Goal: Transaction & Acquisition: Download file/media

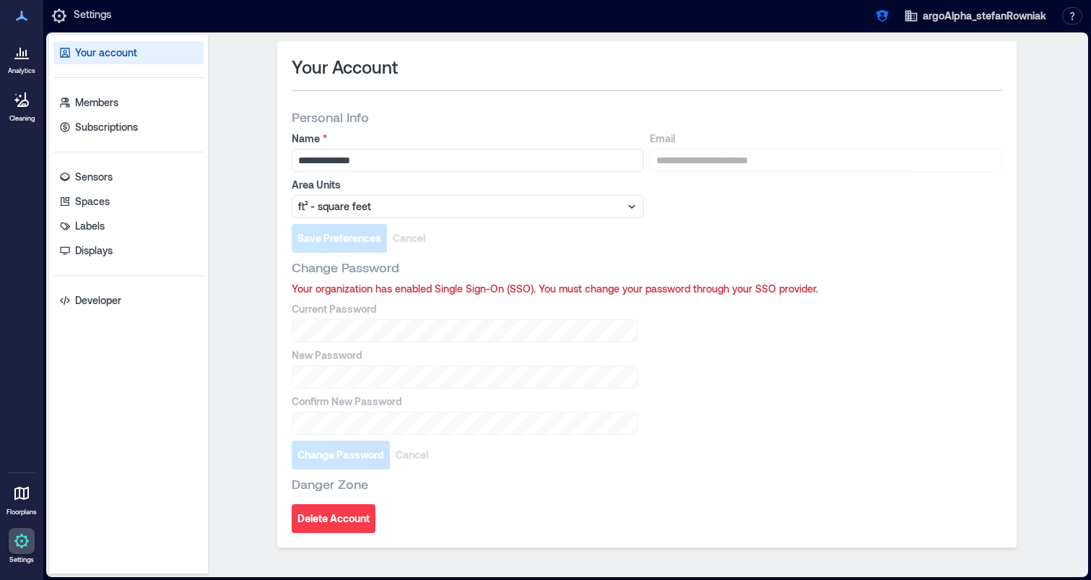
click at [40, 61] on div "Analytics Cleaning Floorplans Settings" at bounding box center [21, 290] width 43 height 580
click at [35, 61] on link "Analytics" at bounding box center [22, 57] width 36 height 45
click at [16, 78] on link "Analytics" at bounding box center [22, 57] width 36 height 45
click at [17, 64] on div at bounding box center [22, 52] width 26 height 26
click at [17, 56] on icon at bounding box center [17, 54] width 1 height 3
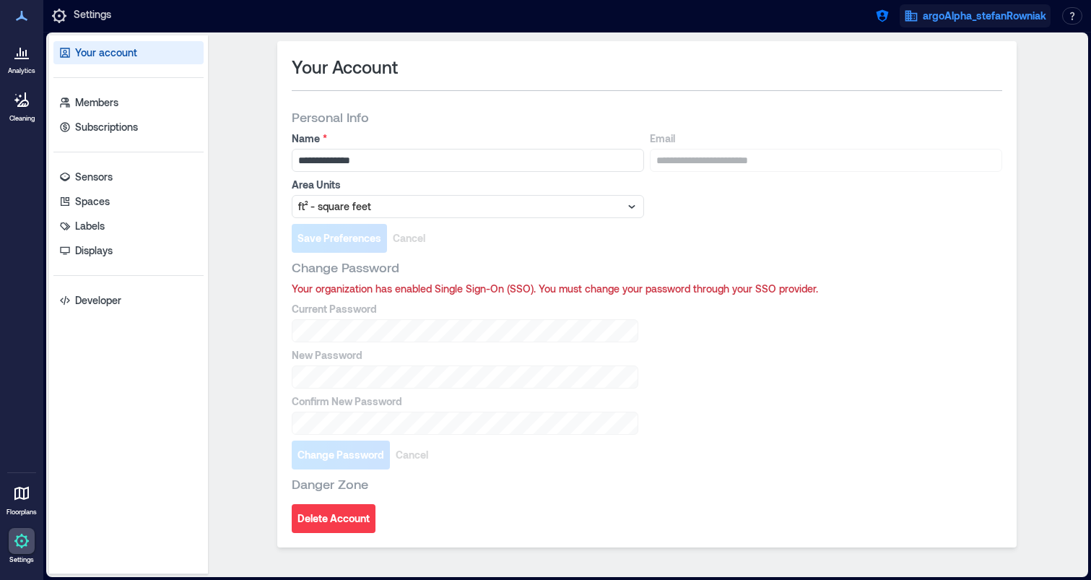
click at [1012, 21] on span "argoAlpha_stefanRowniak" at bounding box center [985, 16] width 124 height 14
click at [873, 23] on button "button" at bounding box center [882, 15] width 23 height 23
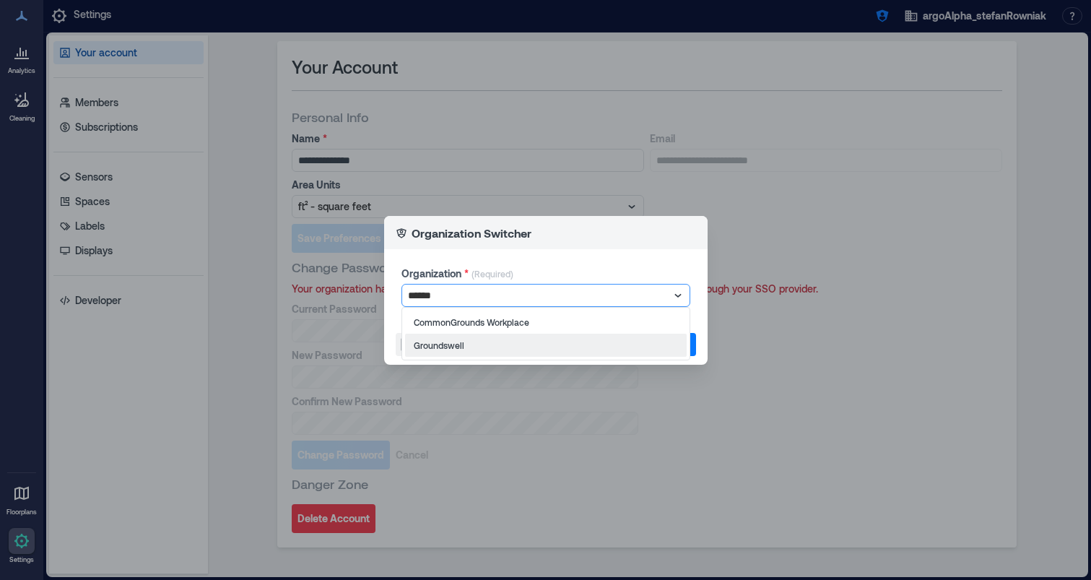
type input "******"
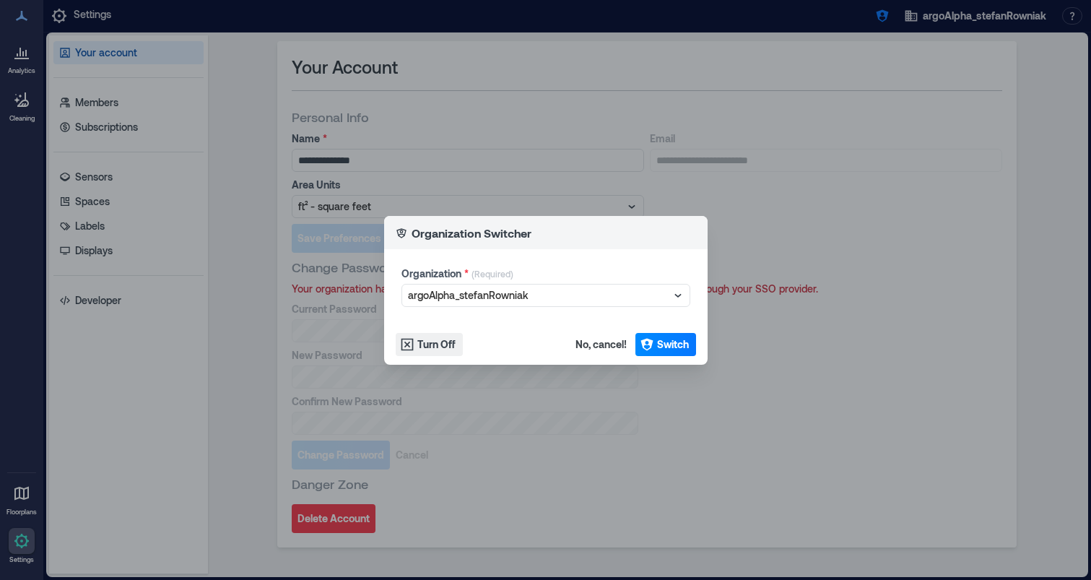
click at [566, 361] on footer "Turn Off No, cancel! Switch" at bounding box center [546, 344] width 324 height 40
click at [561, 295] on div at bounding box center [538, 295] width 261 height 17
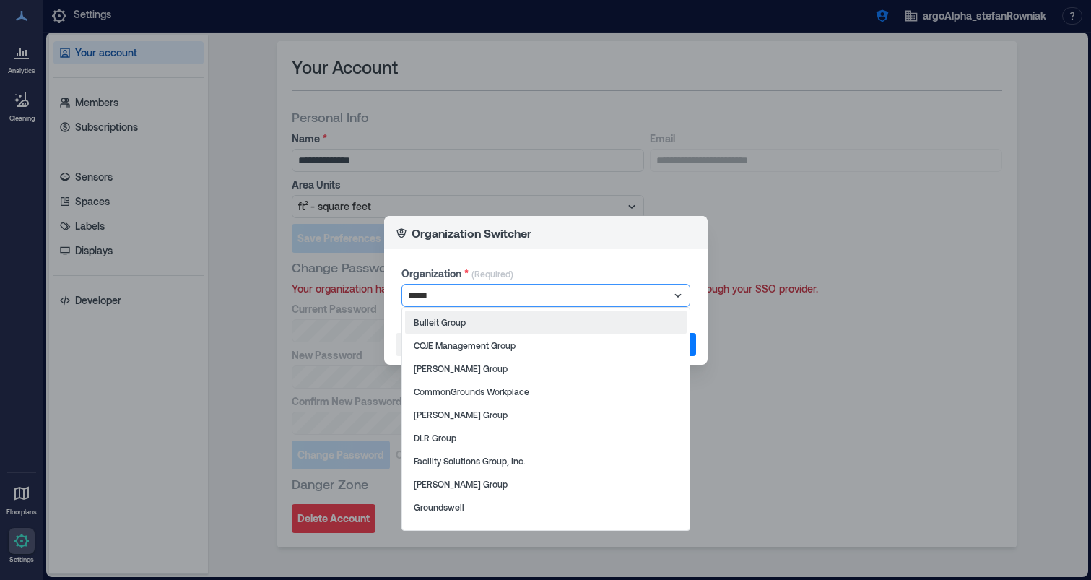
type input "******"
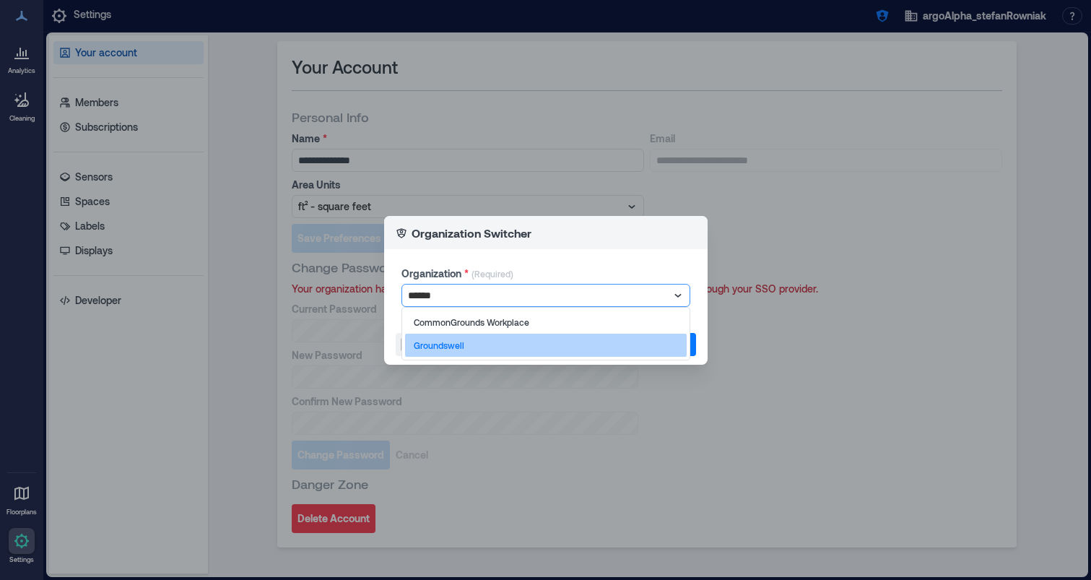
click at [432, 342] on p "Groundswell" at bounding box center [439, 345] width 51 height 12
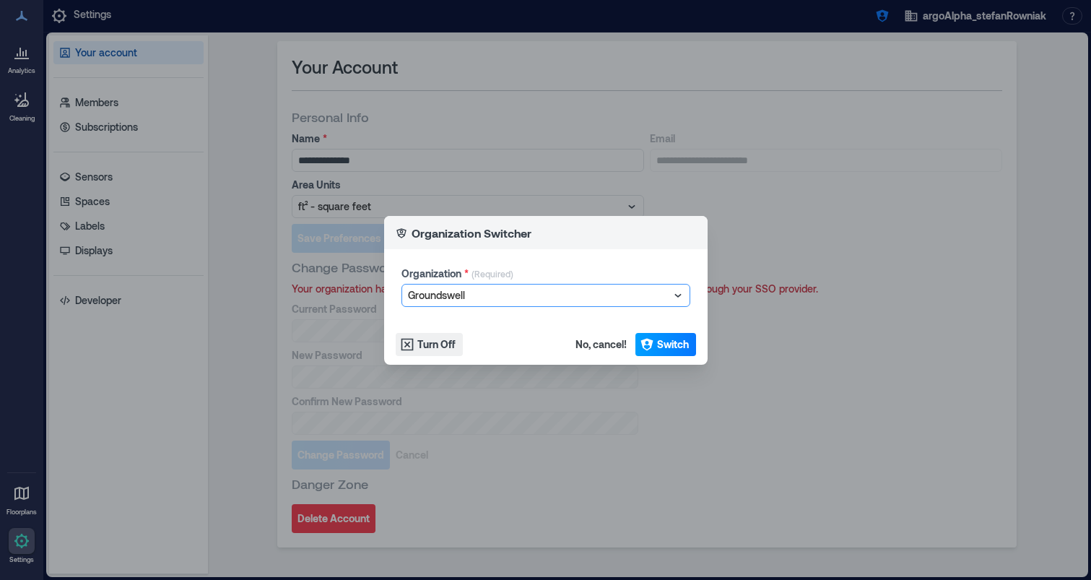
click at [685, 346] on span "Switch" at bounding box center [673, 344] width 32 height 14
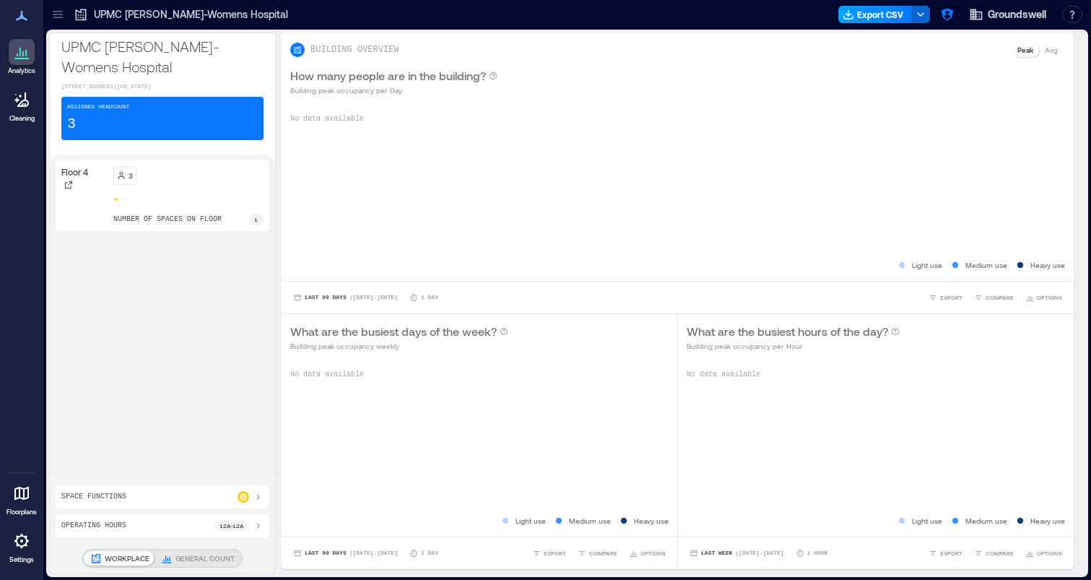
click at [865, 11] on button "Export CSV" at bounding box center [876, 14] width 74 height 17
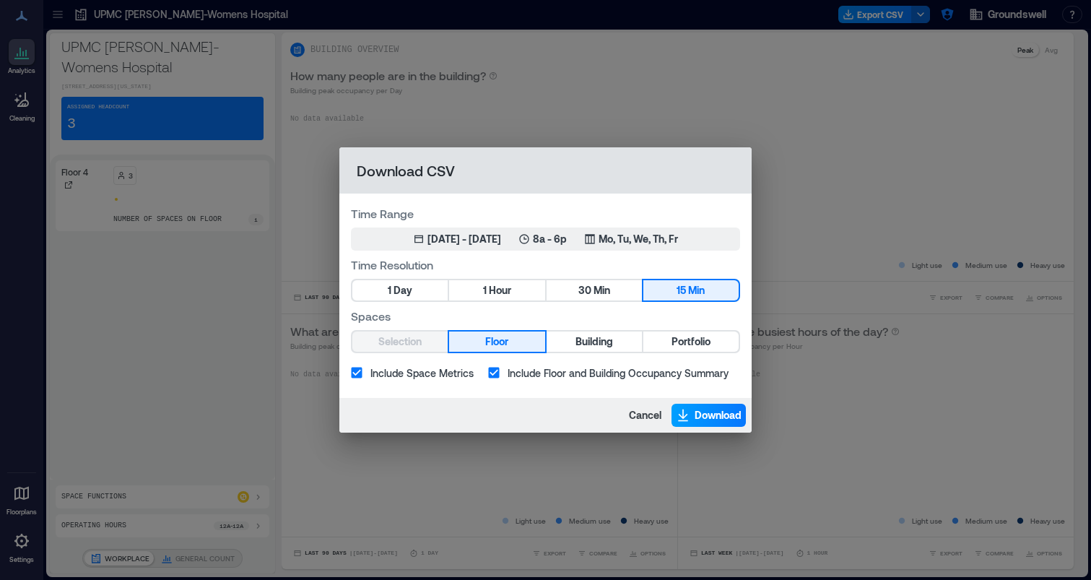
click at [697, 410] on span "Download" at bounding box center [718, 415] width 47 height 14
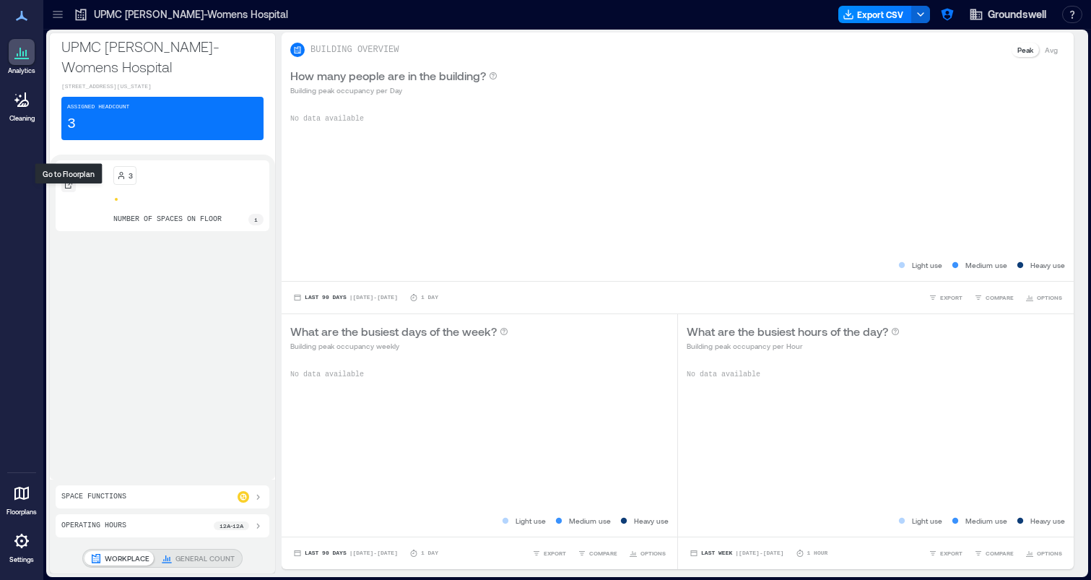
click at [71, 187] on div at bounding box center [68, 185] width 14 height 14
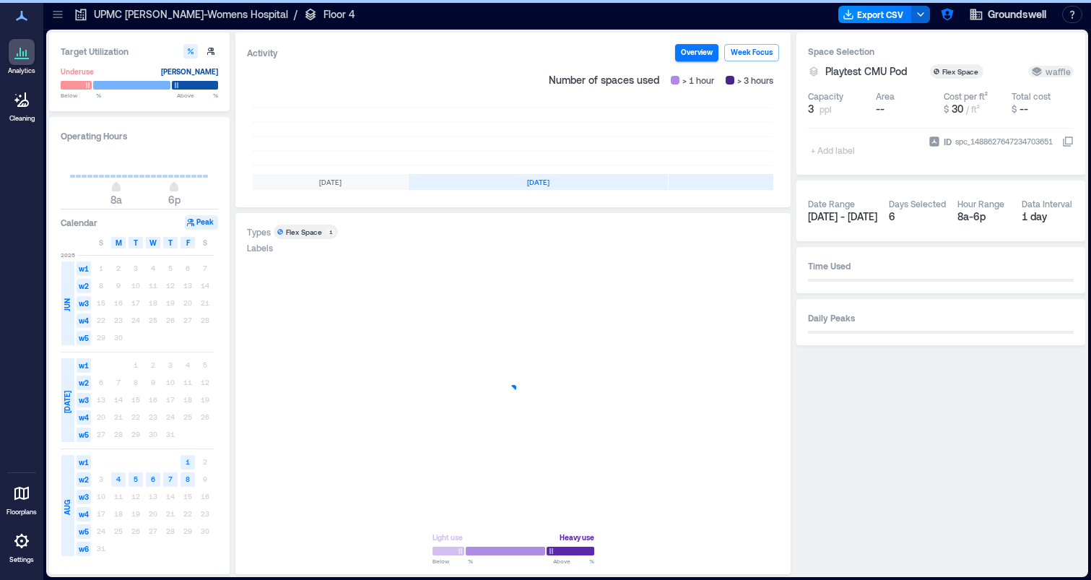
scroll to position [0, 259]
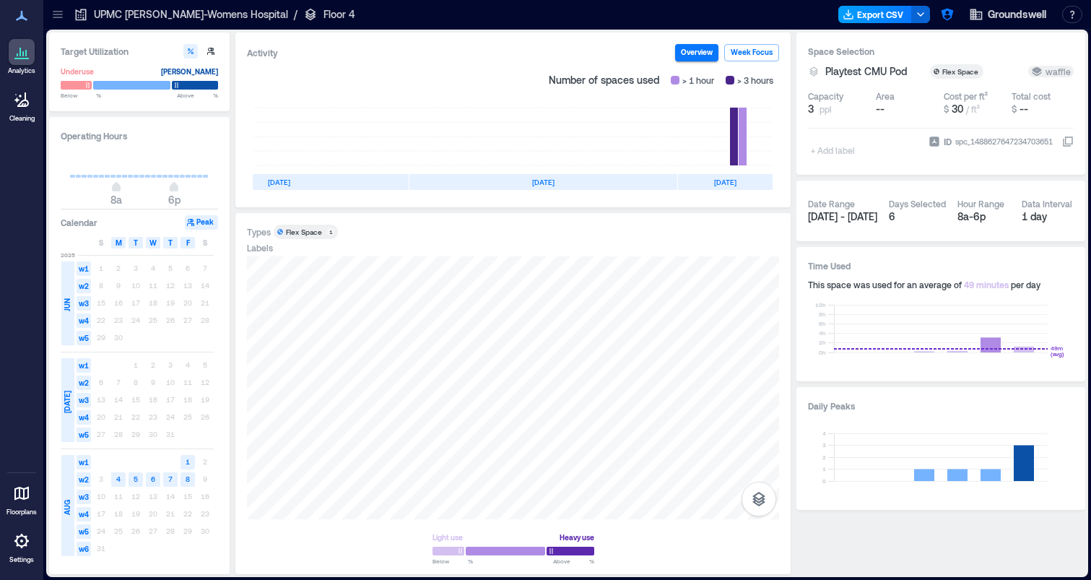
click at [874, 22] on button "Export CSV" at bounding box center [876, 14] width 74 height 17
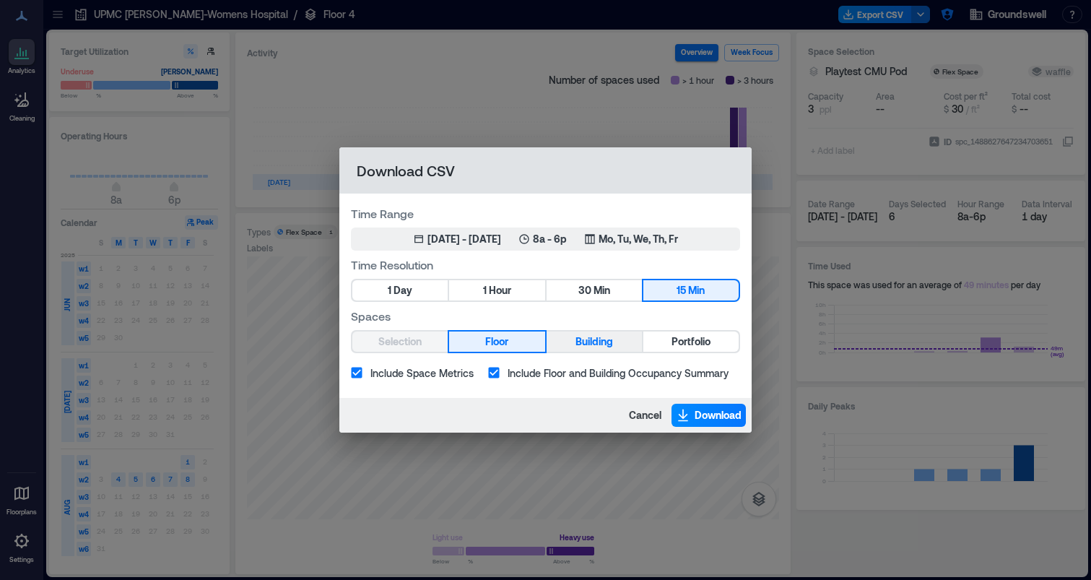
click at [611, 351] on button "Building" at bounding box center [594, 342] width 95 height 20
click at [534, 345] on button "Floor" at bounding box center [496, 342] width 95 height 20
click at [700, 408] on span "Download" at bounding box center [718, 415] width 47 height 14
